Goal: Task Accomplishment & Management: Use online tool/utility

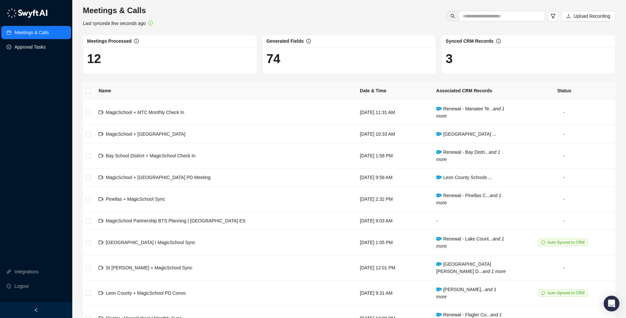
click at [40, 51] on link "Approval Tasks" at bounding box center [29, 46] width 31 height 13
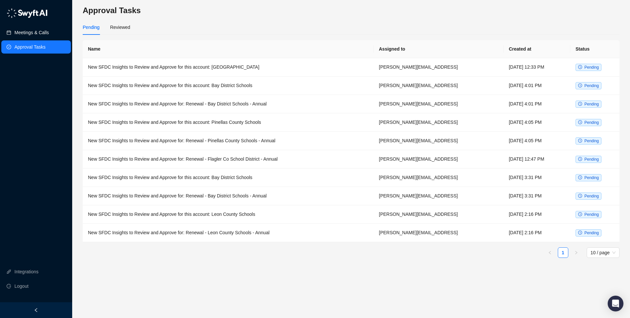
click at [49, 35] on link "Meetings & Calls" at bounding box center [31, 32] width 34 height 13
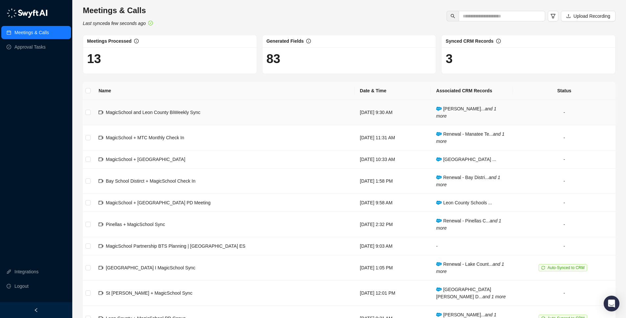
click at [227, 116] on td "MagicSchool and Leon County BiWeekly Sync" at bounding box center [223, 112] width 261 height 25
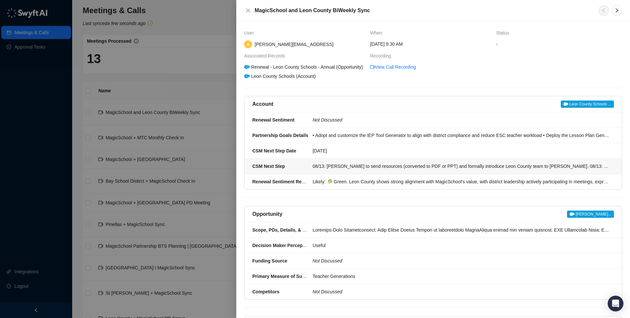
scroll to position [1, 0]
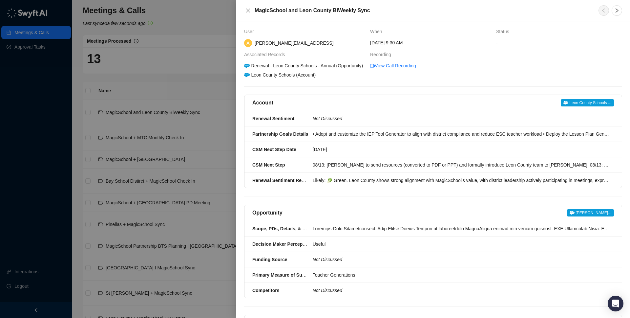
click at [162, 91] on div at bounding box center [315, 159] width 630 height 318
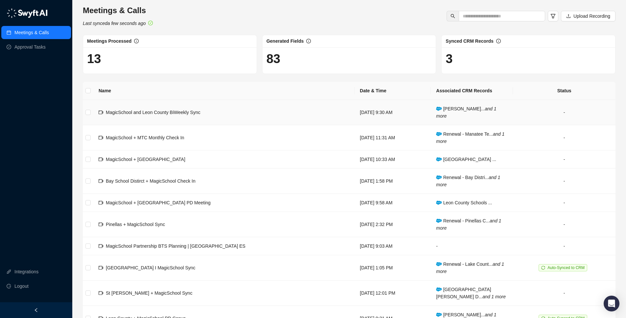
click at [158, 107] on td "MagicSchool and Leon County BiWeekly Sync" at bounding box center [223, 112] width 261 height 25
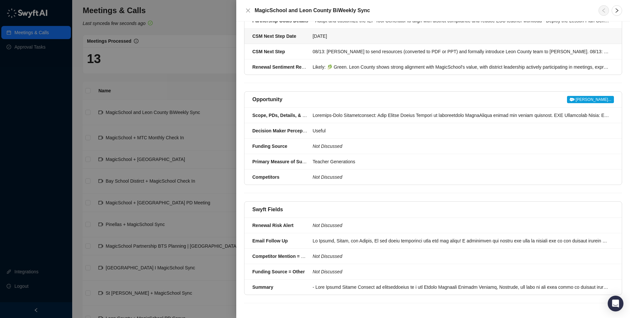
scroll to position [123, 0]
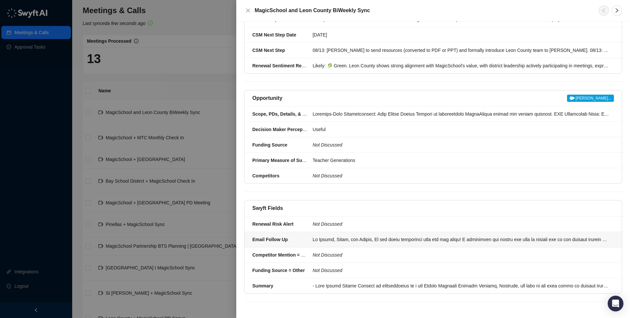
click at [283, 238] on strong "Email Follow Up" at bounding box center [270, 239] width 35 height 5
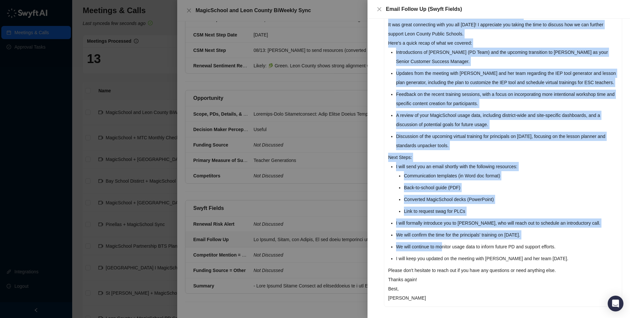
scroll to position [75, 0]
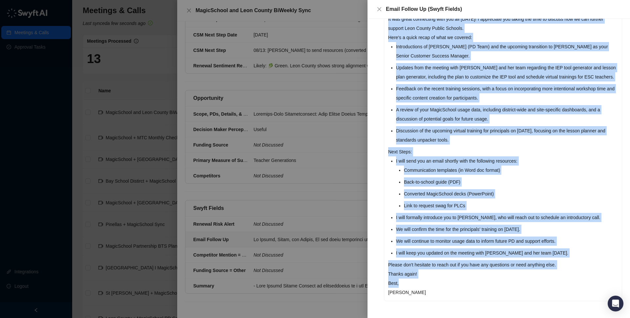
drag, startPoint x: 388, startPoint y: 84, endPoint x: 437, endPoint y: 280, distance: 202.4
click at [437, 280] on div "Hi [PERSON_NAME], [PERSON_NAME], and [PERSON_NAME], It was great connecting wit…" at bounding box center [504, 150] width 238 height 299
copy div "Hi [PERSON_NAME], [PERSON_NAME], and [PERSON_NAME], It was great connecting wit…"
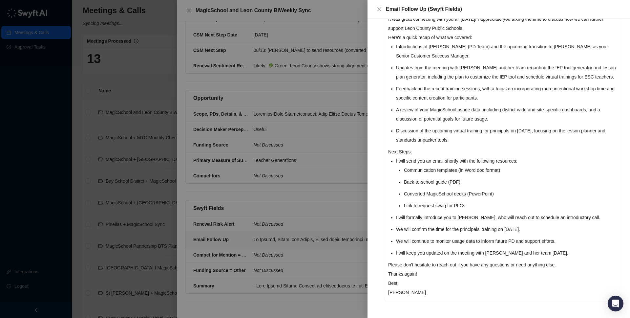
click at [443, 269] on p "Please don't hesitate to reach out if you have any questions or need anything e…" at bounding box center [503, 264] width 230 height 9
click at [427, 275] on p "Thanks again!" at bounding box center [503, 273] width 230 height 9
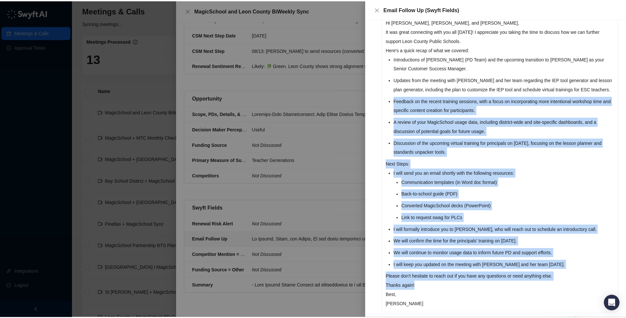
scroll to position [0, 0]
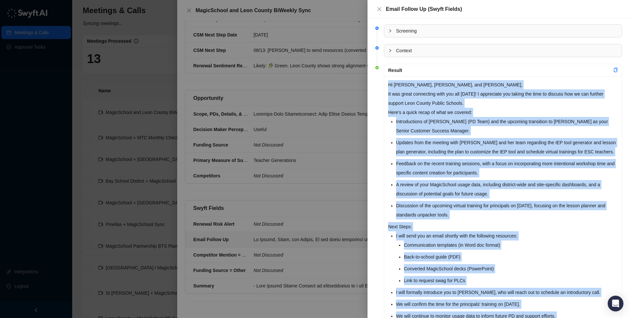
drag, startPoint x: 426, startPoint y: 275, endPoint x: 383, endPoint y: 84, distance: 196.1
click at [383, 84] on li "Result Hi [PERSON_NAME], [PERSON_NAME], and [PERSON_NAME], It was great connect…" at bounding box center [499, 225] width 247 height 319
copy div "Hi [PERSON_NAME], [PERSON_NAME], and [PERSON_NAME], It was great connecting wit…"
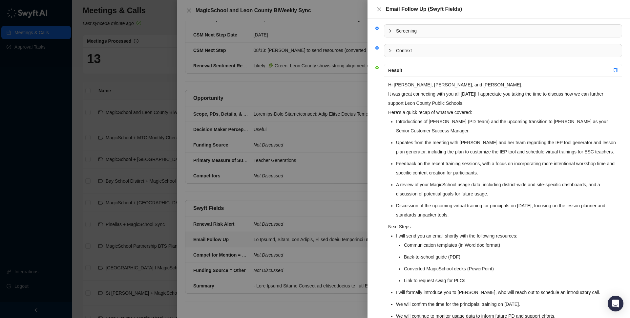
click at [333, 101] on div at bounding box center [315, 159] width 630 height 318
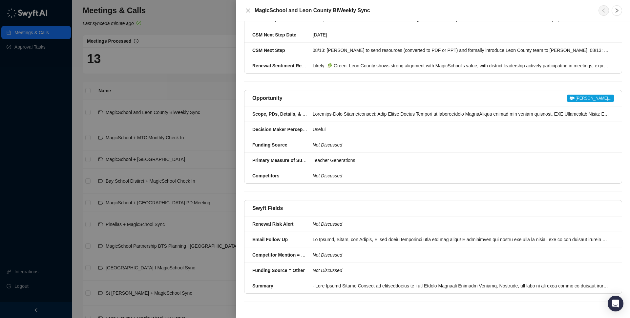
click at [212, 98] on div at bounding box center [315, 159] width 630 height 318
